Goal: Task Accomplishment & Management: Use online tool/utility

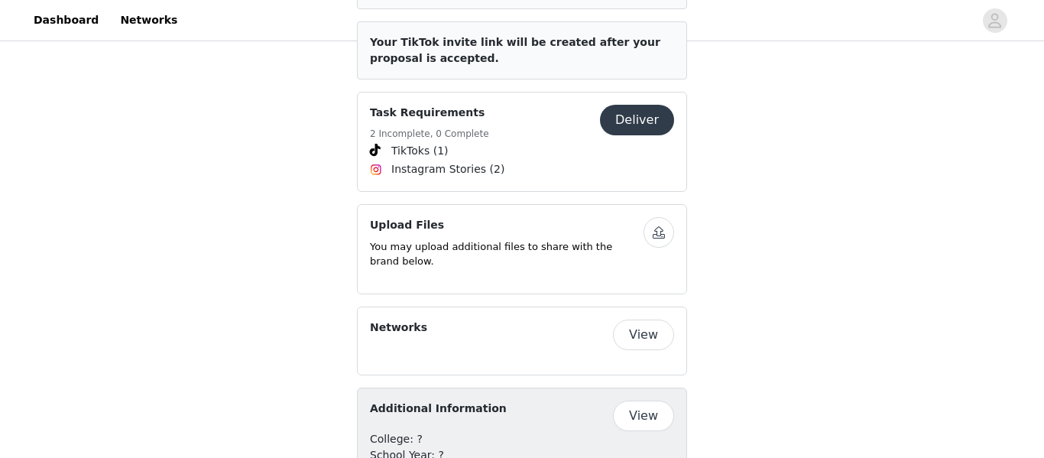
scroll to position [1454, 0]
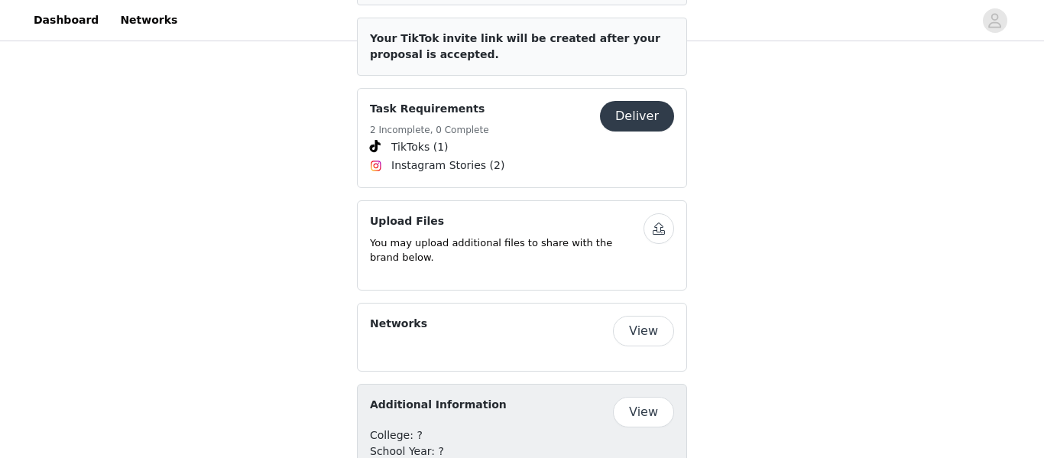
click at [645, 316] on button "View" at bounding box center [643, 331] width 61 height 31
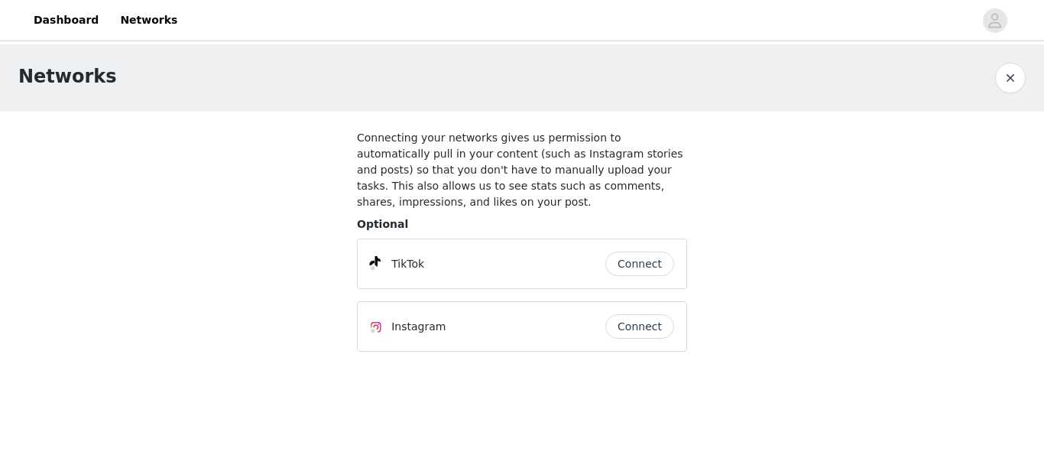
click at [1005, 70] on button "button" at bounding box center [1010, 78] width 31 height 31
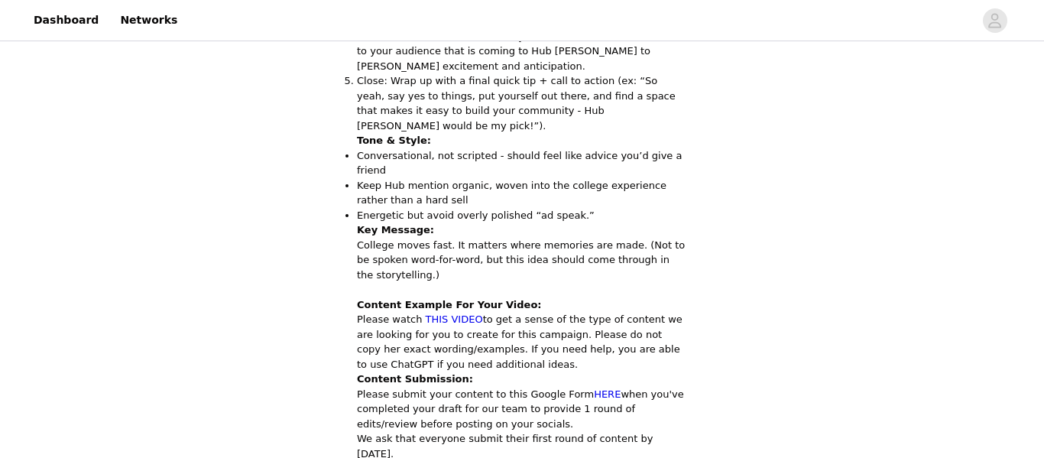
scroll to position [932, 0]
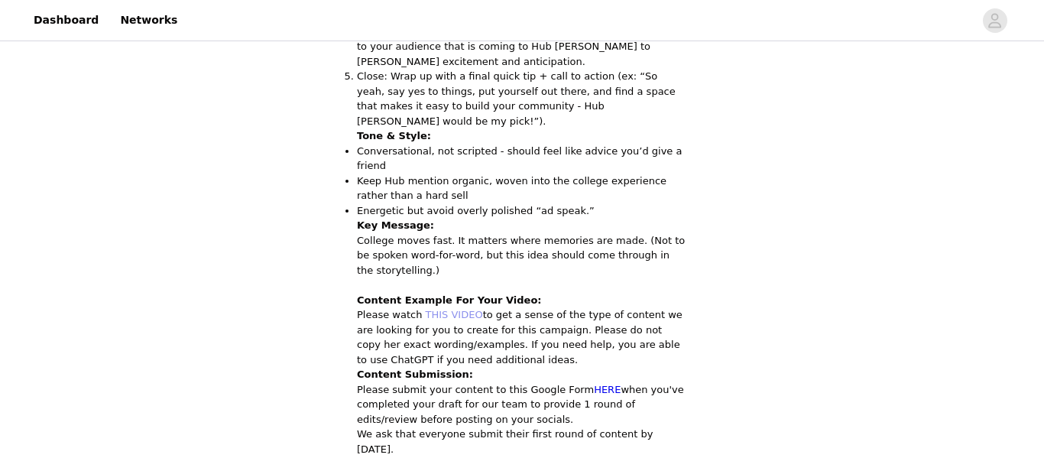
click at [461, 309] on link "THIS VIDEO" at bounding box center [454, 314] width 57 height 11
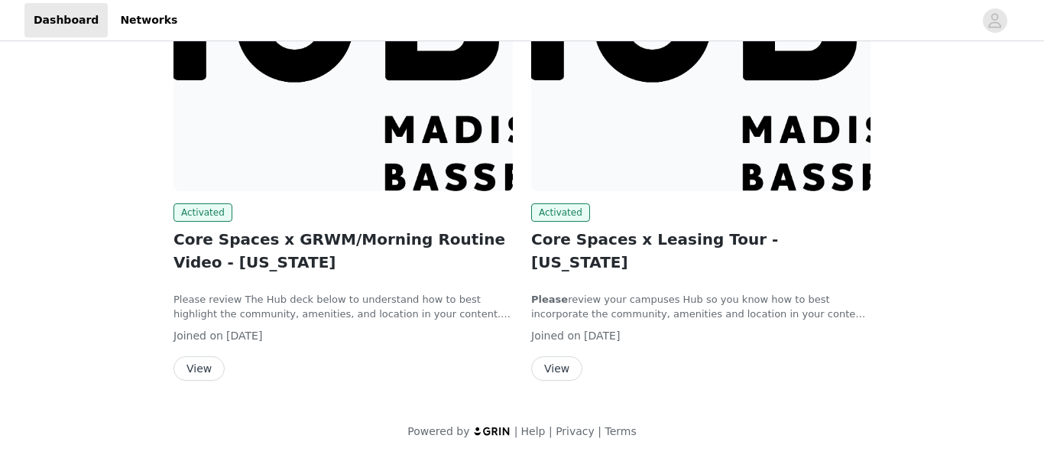
scroll to position [306, 0]
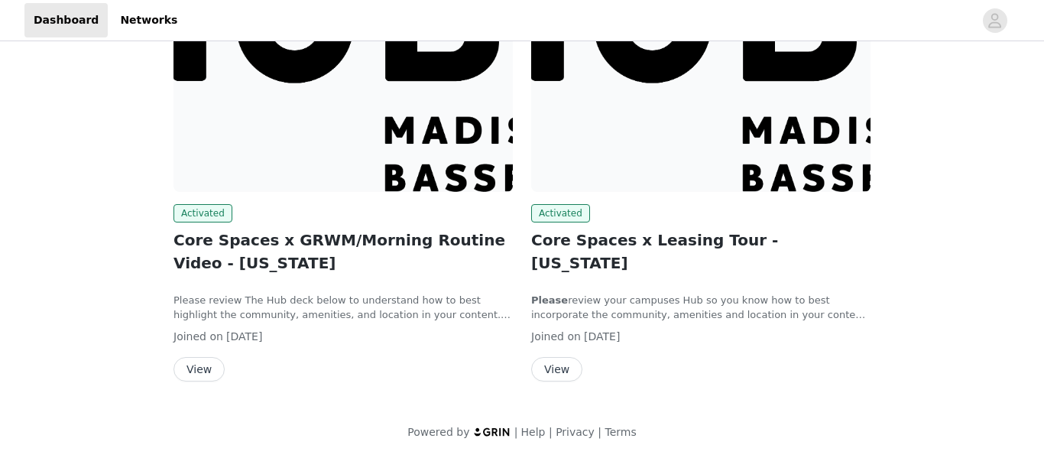
click at [662, 184] on img at bounding box center [700, 64] width 339 height 254
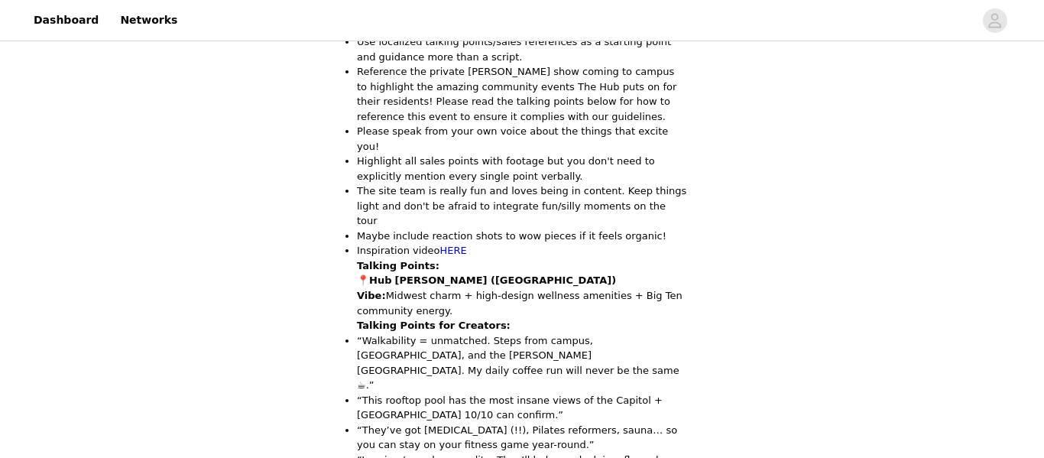
scroll to position [900, 0]
click at [440, 245] on link "HERE" at bounding box center [453, 250] width 27 height 11
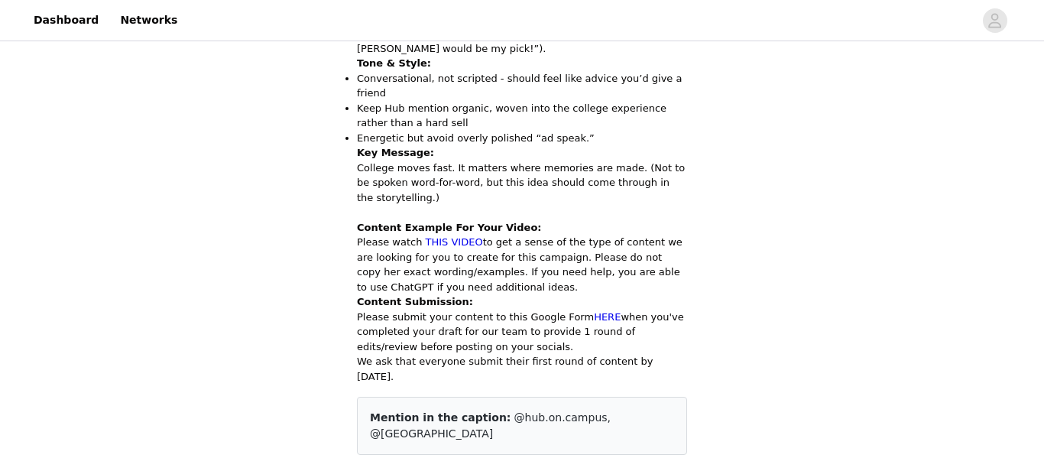
click at [319, 240] on div "Save Proposal as PDF Back Activated Core Spaces x GRWM/Morning Routine Video - …" at bounding box center [522, 195] width 1044 height 2311
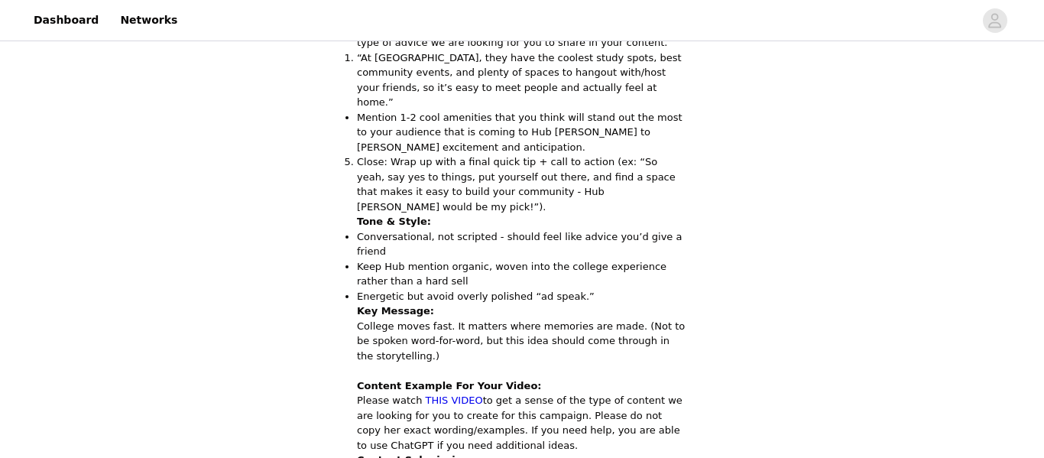
scroll to position [846, 0]
click at [588, 304] on p "Key Message:" at bounding box center [522, 311] width 330 height 15
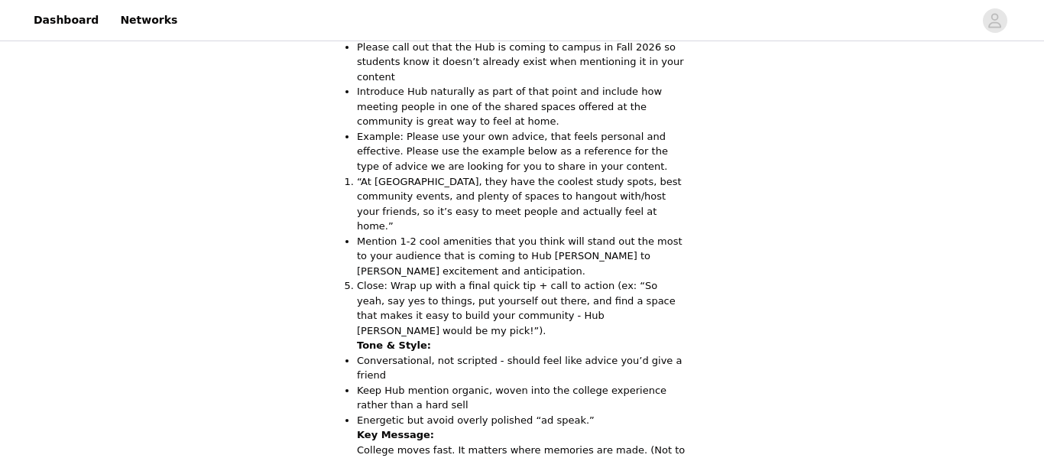
scroll to position [723, 0]
click at [563, 277] on p "Close: Wrap up with a final quick tip + call to action (ex: “So yeah, say yes t…" at bounding box center [522, 307] width 330 height 60
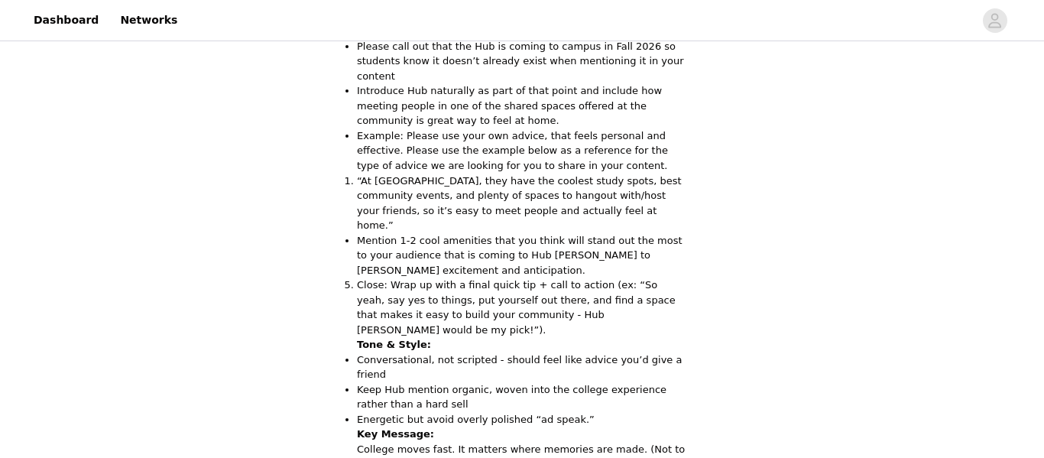
click at [563, 277] on p "Close: Wrap up with a final quick tip + call to action (ex: “So yeah, say yes t…" at bounding box center [522, 307] width 330 height 60
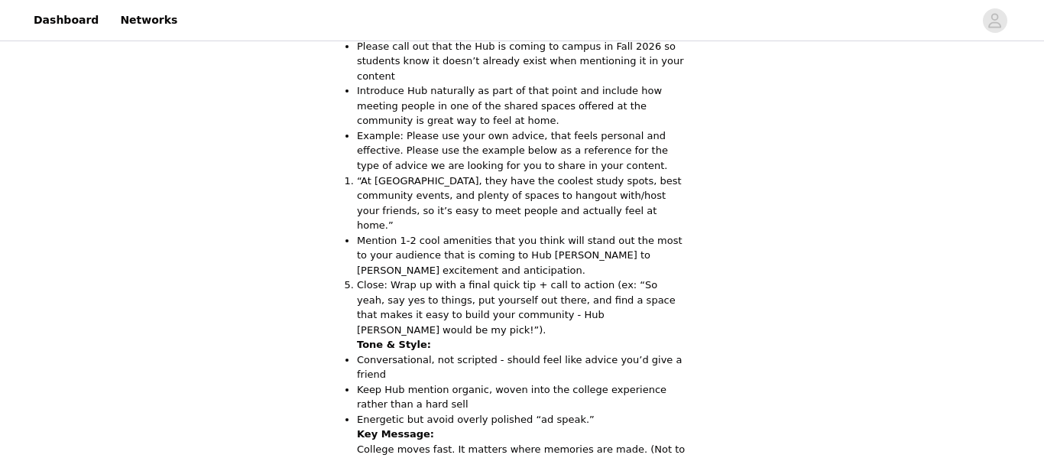
click at [563, 277] on p "Close: Wrap up with a final quick tip + call to action (ex: “So yeah, say yes t…" at bounding box center [522, 307] width 330 height 60
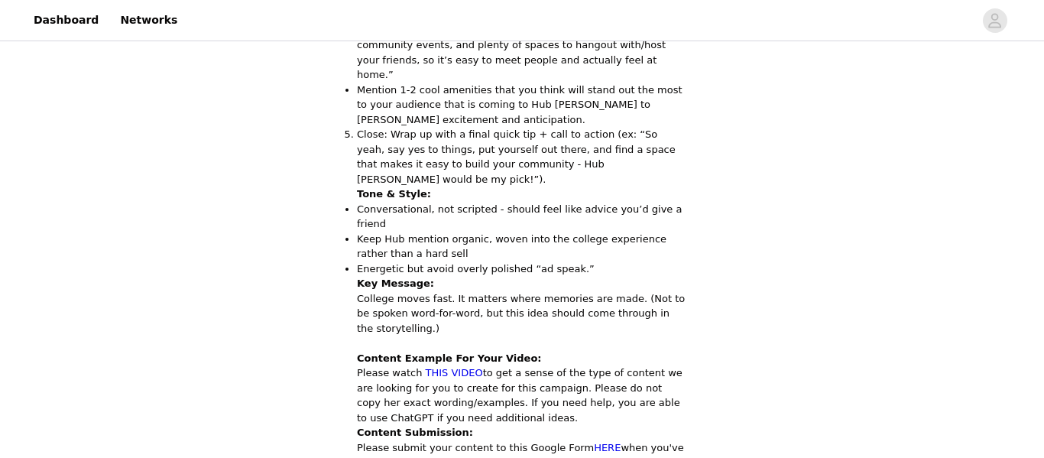
scroll to position [910, 0]
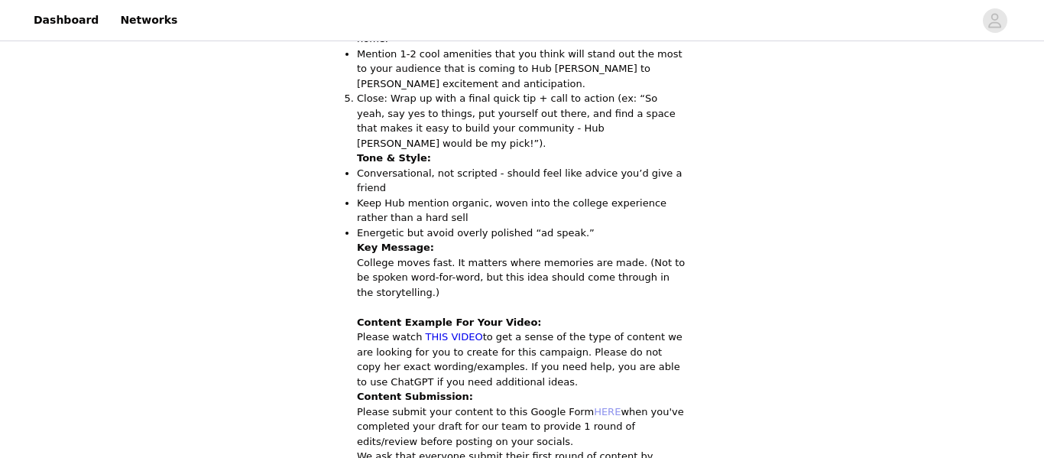
click at [594, 406] on link "HERE" at bounding box center [607, 411] width 27 height 11
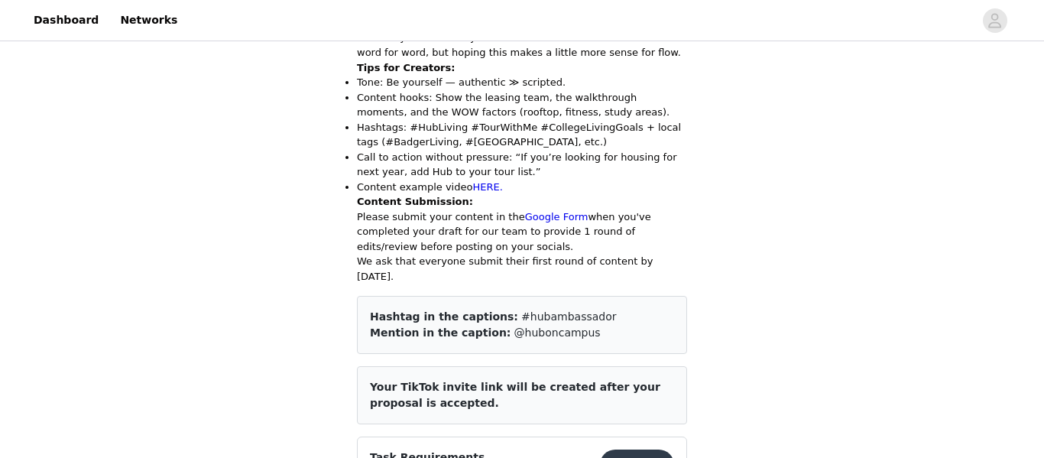
scroll to position [1607, 0]
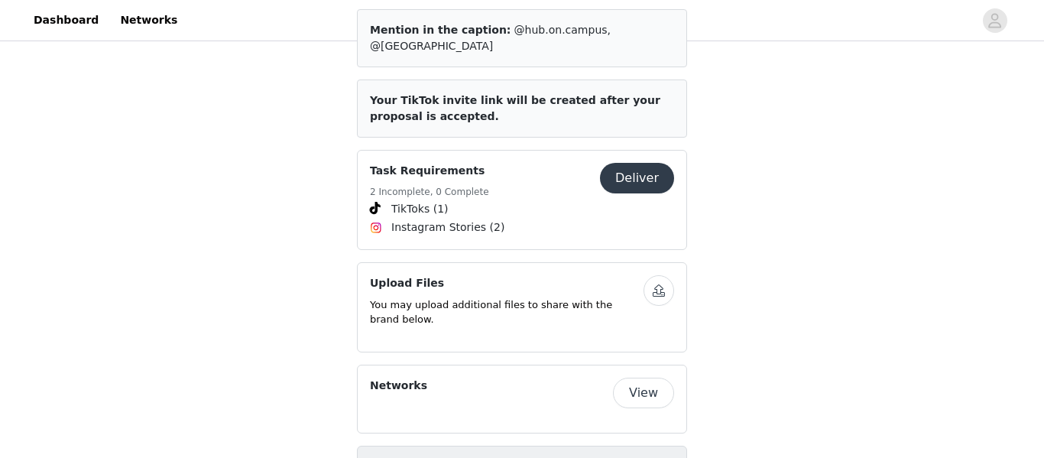
scroll to position [1401, 0]
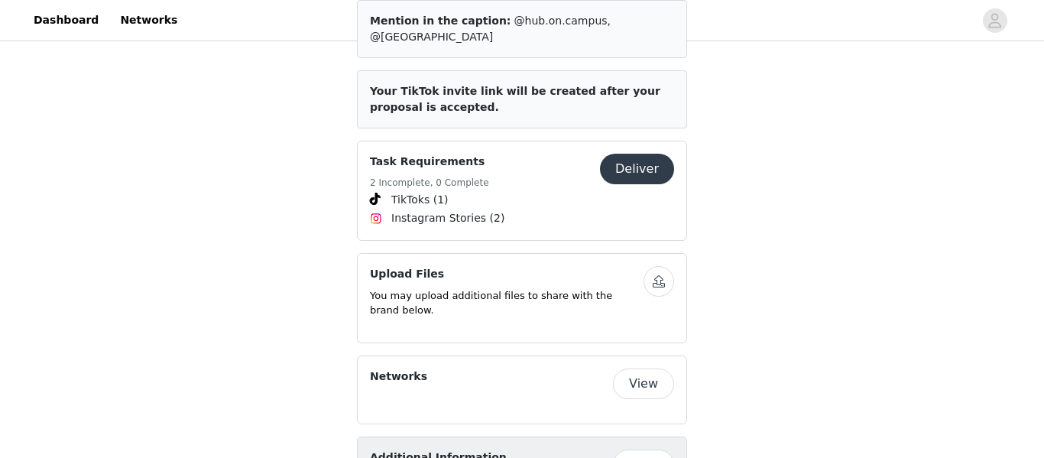
click at [657, 368] on button "View" at bounding box center [643, 383] width 61 height 31
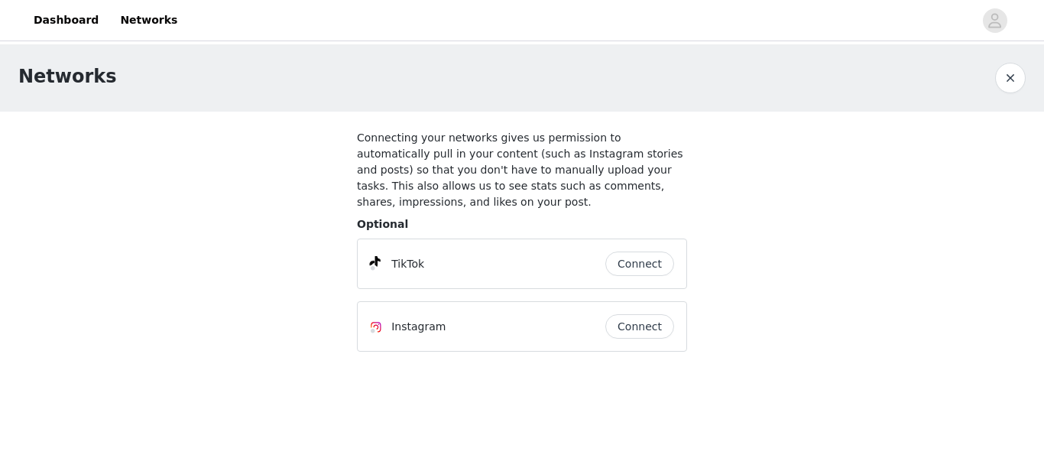
click at [997, 83] on button "button" at bounding box center [1010, 78] width 31 height 31
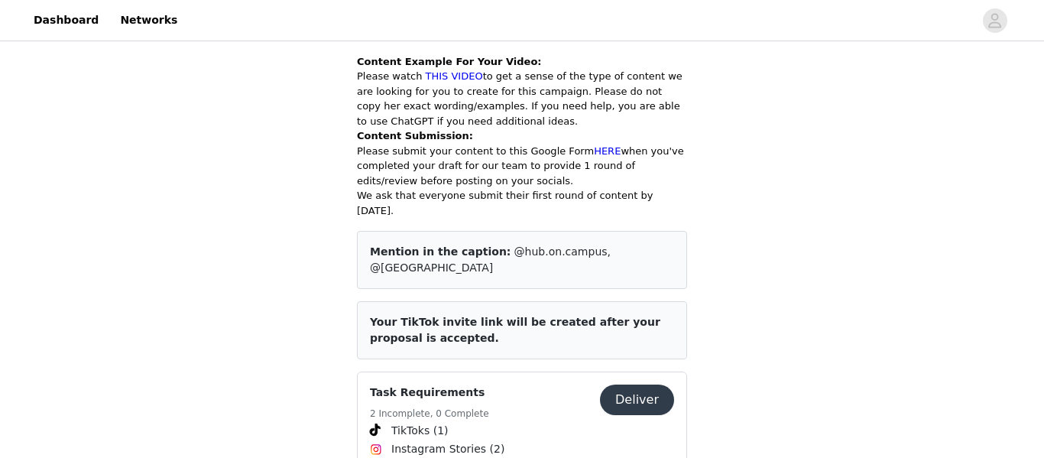
scroll to position [1171, 0]
click at [625, 384] on button "Deliver" at bounding box center [637, 399] width 74 height 31
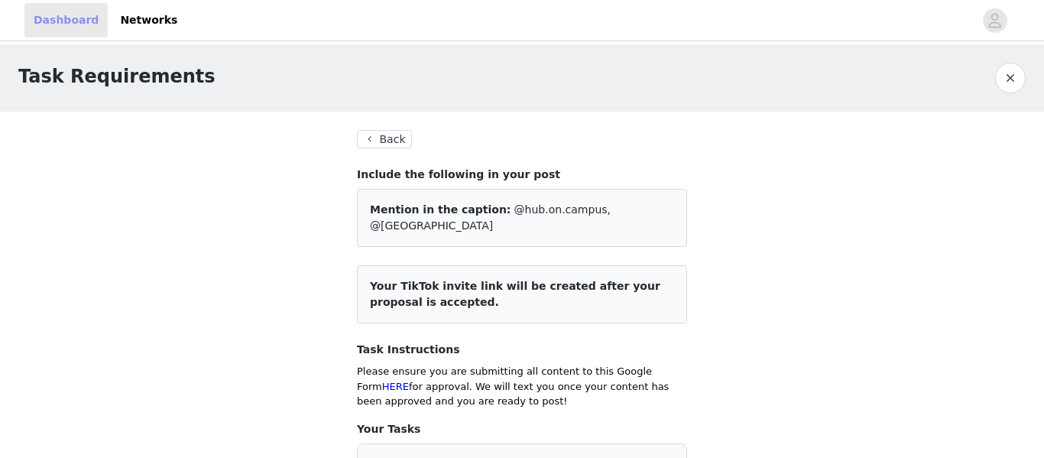
scroll to position [299, 0]
